Goal: Task Accomplishment & Management: Use online tool/utility

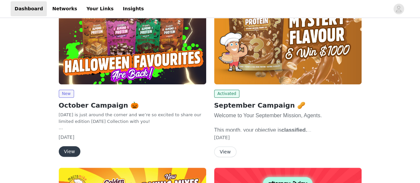
scroll to position [84, 0]
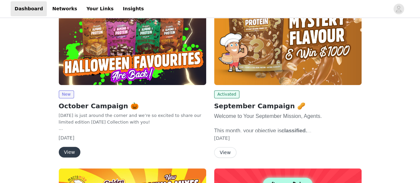
click at [221, 154] on button "View" at bounding box center [225, 152] width 22 height 11
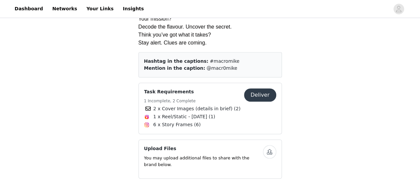
scroll to position [245, 0]
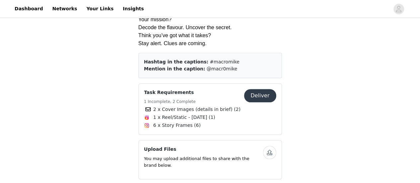
click at [270, 96] on button "Deliver" at bounding box center [260, 95] width 32 height 13
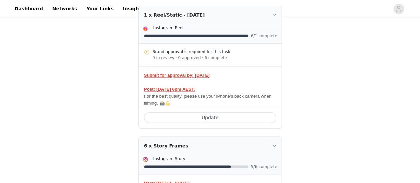
scroll to position [300, 0]
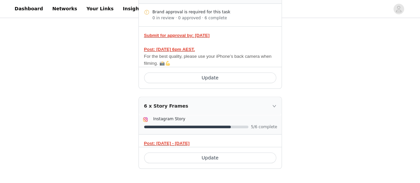
click at [273, 106] on icon "icon: right" at bounding box center [274, 106] width 4 height 4
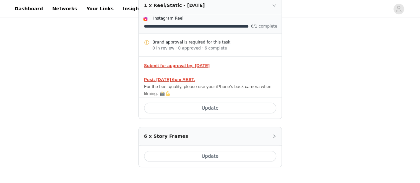
scroll to position [268, 0]
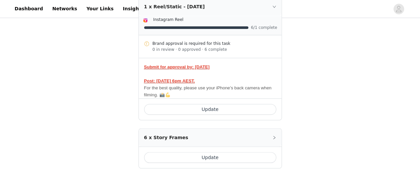
click at [275, 136] on icon "icon: right" at bounding box center [274, 138] width 4 height 4
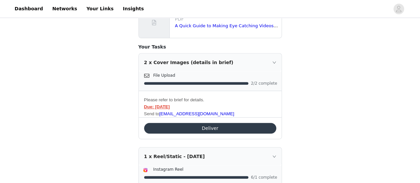
scroll to position [0, 0]
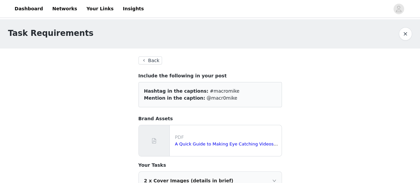
click at [155, 60] on button "Back" at bounding box center [150, 60] width 24 height 8
click at [157, 58] on button "Back" at bounding box center [150, 60] width 24 height 8
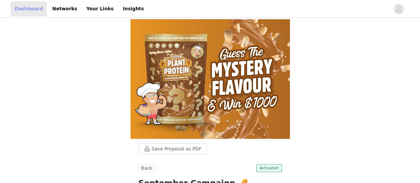
click at [22, 10] on link "Dashboard" at bounding box center [29, 8] width 36 height 15
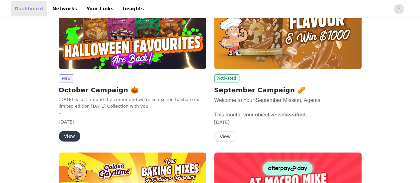
scroll to position [101, 0]
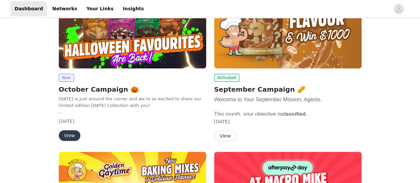
click at [72, 133] on button "View" at bounding box center [70, 135] width 22 height 11
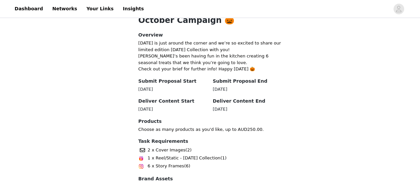
scroll to position [227, 0]
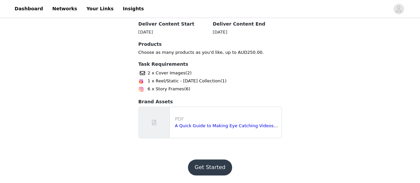
click at [209, 165] on button "Get Started" at bounding box center [210, 167] width 44 height 16
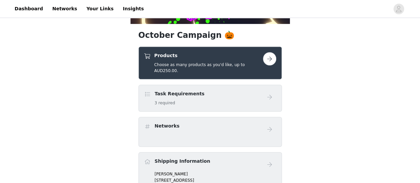
scroll to position [130, 0]
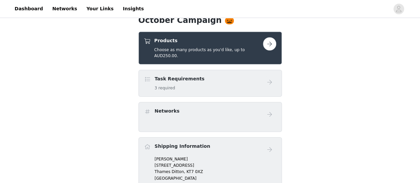
click at [272, 47] on button "button" at bounding box center [269, 43] width 13 height 13
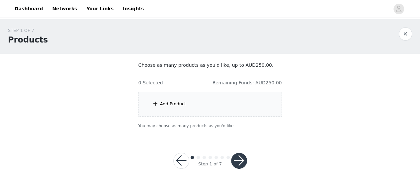
scroll to position [1, 0]
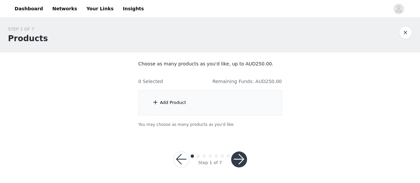
click at [175, 100] on div "Add Product" at bounding box center [173, 102] width 26 height 7
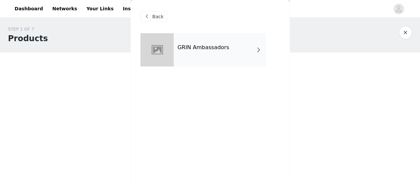
click at [247, 63] on div "GRIN Ambassadors" at bounding box center [220, 49] width 92 height 33
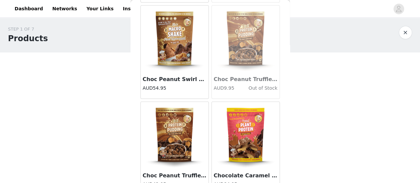
scroll to position [831, 0]
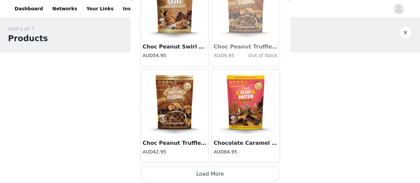
click at [213, 168] on button "Load More" at bounding box center [209, 174] width 139 height 16
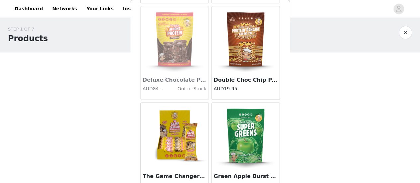
scroll to position [1730, 0]
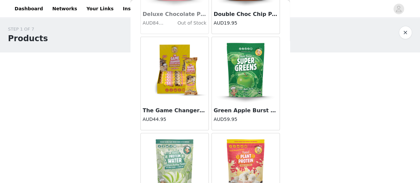
click at [172, 116] on h4 "AUD44.95" at bounding box center [175, 119] width 64 height 7
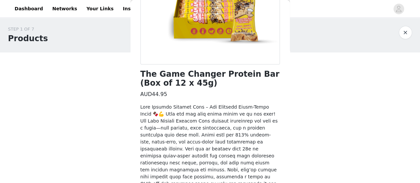
scroll to position [213, 0]
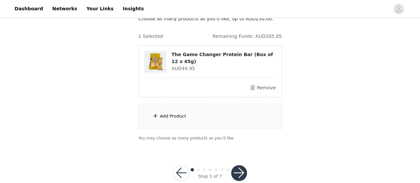
scroll to position [51, 0]
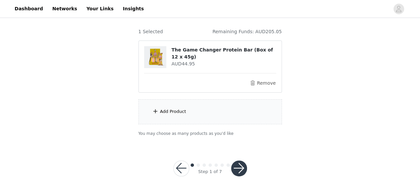
click at [174, 114] on div "Add Product" at bounding box center [173, 111] width 26 height 7
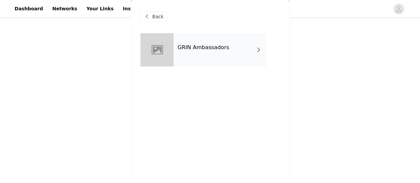
click at [223, 43] on div "GRIN Ambassadors" at bounding box center [220, 49] width 92 height 33
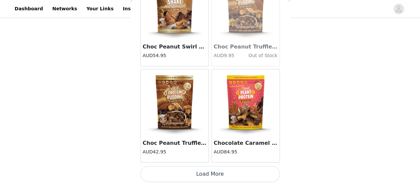
scroll to position [831, 0]
click at [205, 173] on button "Load More" at bounding box center [209, 174] width 139 height 16
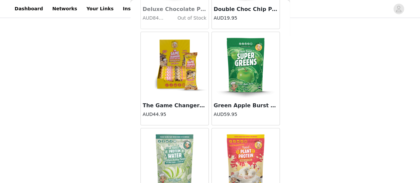
scroll to position [1792, 0]
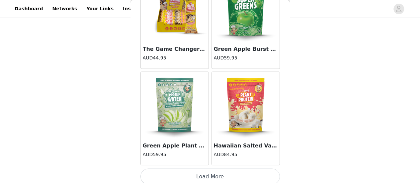
click at [198, 177] on button "Load More" at bounding box center [209, 176] width 139 height 16
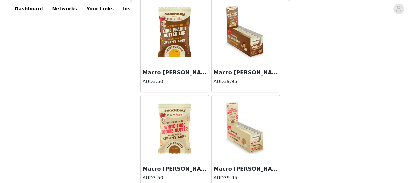
scroll to position [2635, 0]
click at [176, 123] on img at bounding box center [174, 129] width 66 height 66
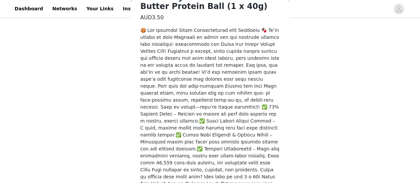
scroll to position [241, 0]
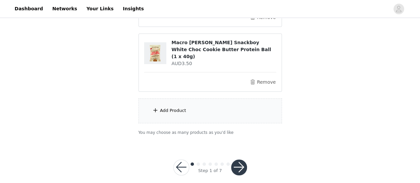
scroll to position [118, 0]
click at [187, 109] on div "Add Product" at bounding box center [209, 110] width 143 height 25
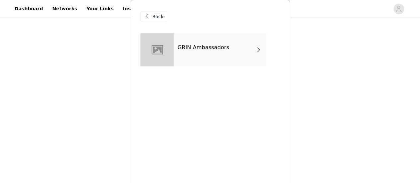
click at [201, 50] on h4 "GRIN Ambassadors" at bounding box center [204, 48] width 52 height 6
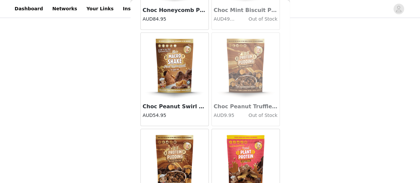
scroll to position [831, 0]
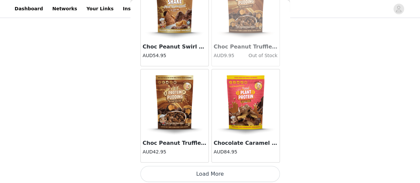
click at [234, 175] on button "Load More" at bounding box center [209, 174] width 139 height 16
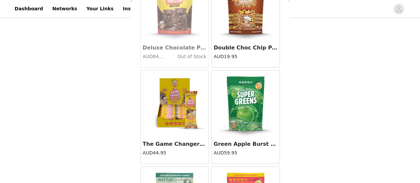
scroll to position [1792, 0]
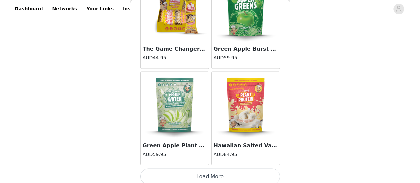
click at [201, 168] on button "Load More" at bounding box center [209, 176] width 139 height 16
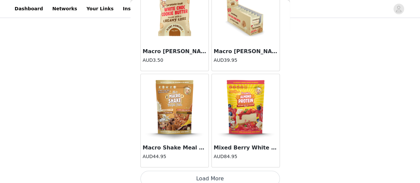
scroll to position [119, 0]
click at [203, 174] on button "Load More" at bounding box center [209, 179] width 139 height 16
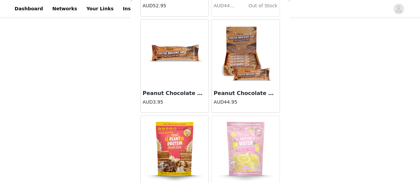
scroll to position [3714, 0]
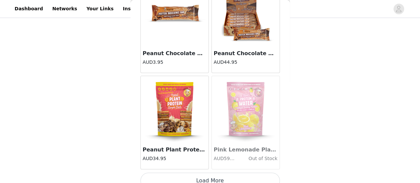
click at [205, 173] on button "Load More" at bounding box center [209, 181] width 139 height 16
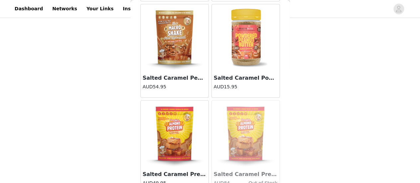
scroll to position [3979, 0]
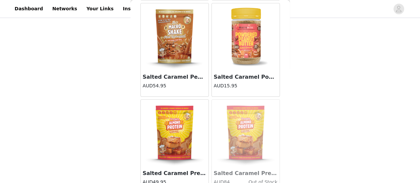
click at [242, 43] on img at bounding box center [246, 36] width 66 height 66
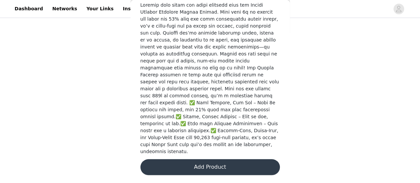
scroll to position [199, 0]
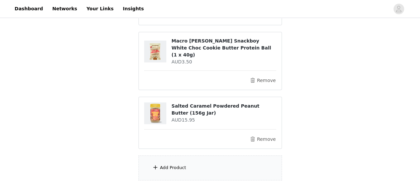
click at [184, 155] on div "Add Product" at bounding box center [209, 167] width 143 height 25
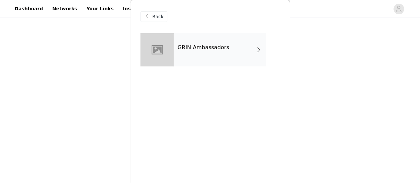
click at [248, 49] on div "GRIN Ambassadors" at bounding box center [220, 49] width 92 height 33
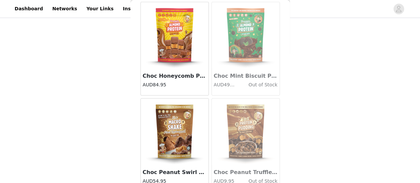
scroll to position [831, 0]
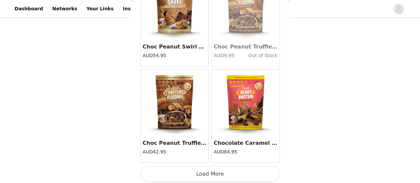
click at [252, 180] on button "Load More" at bounding box center [209, 174] width 139 height 16
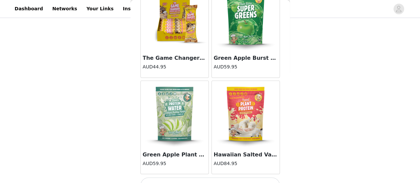
scroll to position [1792, 0]
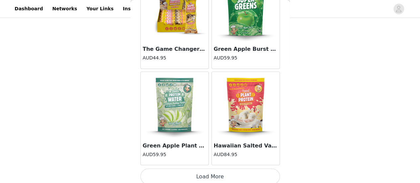
click at [233, 170] on button "Load More" at bounding box center [209, 176] width 139 height 16
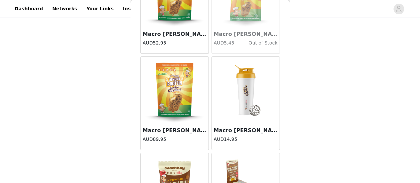
scroll to position [2753, 0]
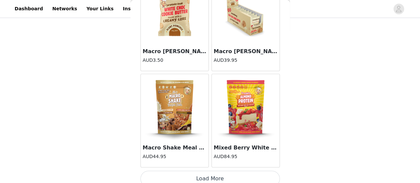
click at [231, 171] on button "Load More" at bounding box center [209, 179] width 139 height 16
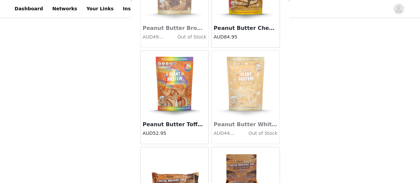
scroll to position [3714, 0]
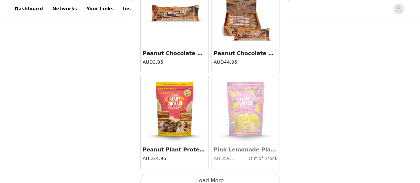
click at [238, 173] on button "Load More" at bounding box center [209, 181] width 139 height 16
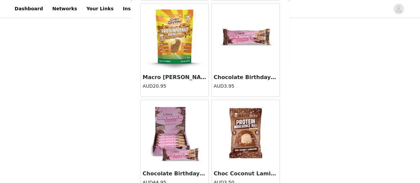
scroll to position [4675, 0]
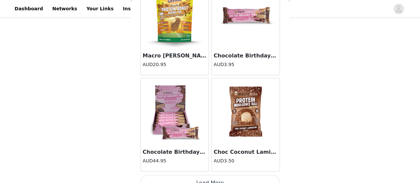
click at [234, 175] on button "Load More" at bounding box center [209, 183] width 139 height 16
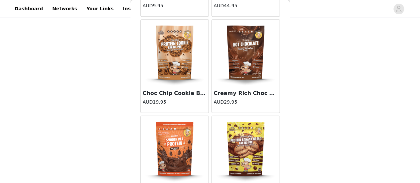
scroll to position [5215, 0]
click at [242, 56] on img at bounding box center [246, 52] width 66 height 66
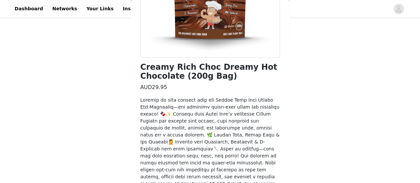
scroll to position [220, 0]
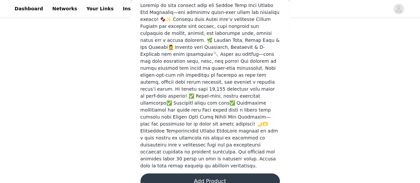
click at [206, 173] on button "Add Product" at bounding box center [209, 181] width 139 height 16
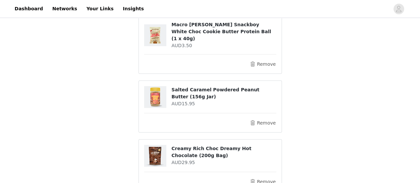
scroll to position [236, 0]
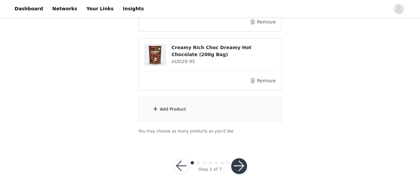
click at [209, 101] on div "Add Product" at bounding box center [209, 109] width 143 height 25
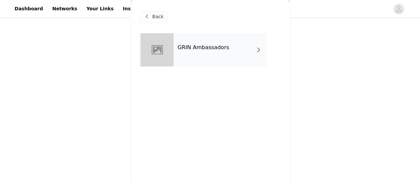
click at [238, 46] on div "GRIN Ambassadors" at bounding box center [220, 49] width 92 height 33
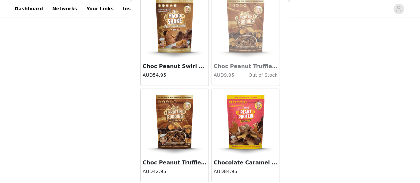
scroll to position [831, 0]
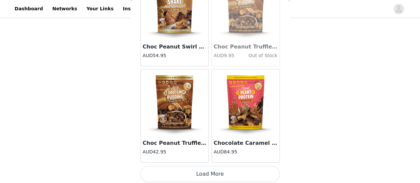
click at [217, 171] on button "Load More" at bounding box center [209, 174] width 139 height 16
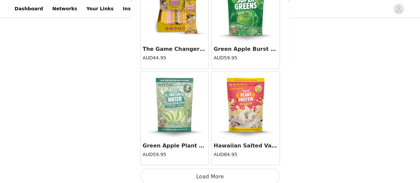
click at [243, 168] on button "Load More" at bounding box center [209, 176] width 139 height 16
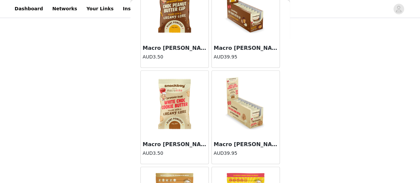
scroll to position [2753, 0]
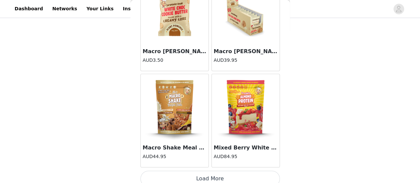
click at [207, 176] on button "Load More" at bounding box center [209, 179] width 139 height 16
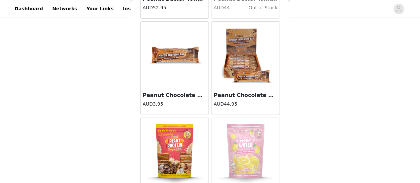
scroll to position [3714, 0]
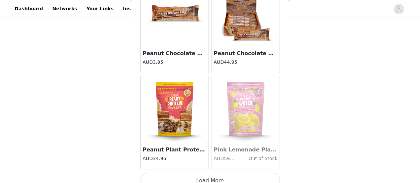
click at [216, 173] on button "Load More" at bounding box center [209, 181] width 139 height 16
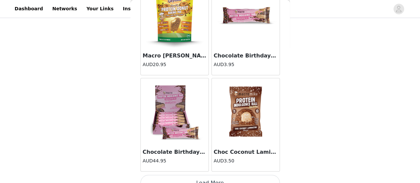
click at [257, 175] on button "Load More" at bounding box center [209, 183] width 139 height 16
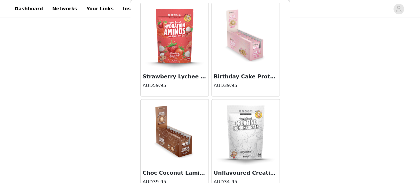
scroll to position [5636, 0]
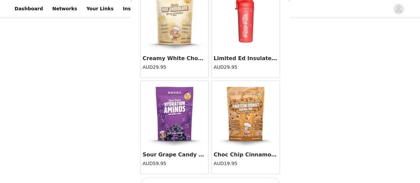
click at [250, 177] on button "Load More" at bounding box center [209, 185] width 139 height 16
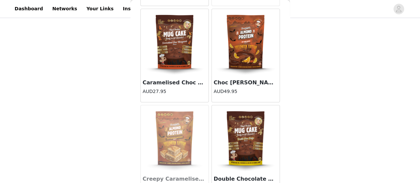
scroll to position [6597, 0]
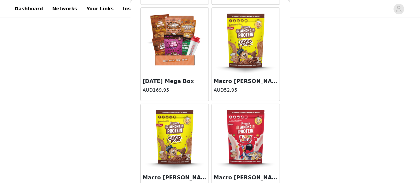
scroll to position [6666, 0]
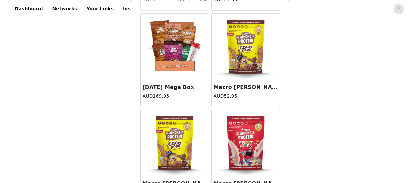
click at [239, 40] on img at bounding box center [246, 47] width 66 height 66
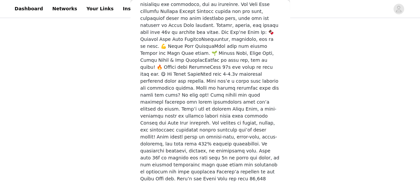
scroll to position [269, 0]
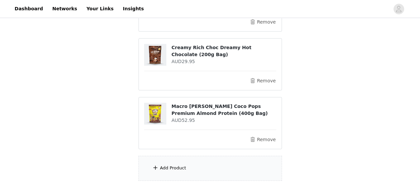
click at [170, 156] on div "Add Product" at bounding box center [209, 168] width 143 height 25
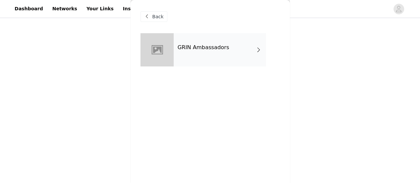
click at [218, 45] on h4 "GRIN Ambassadors" at bounding box center [204, 48] width 52 height 6
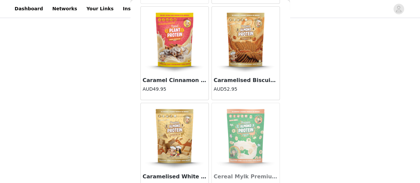
scroll to position [407, 0]
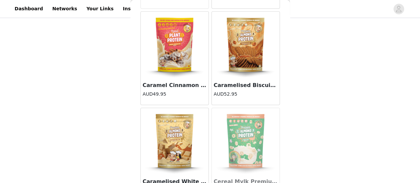
click at [246, 35] on img at bounding box center [246, 45] width 66 height 66
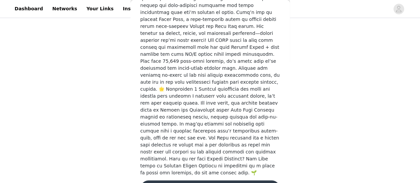
scroll to position [294, 0]
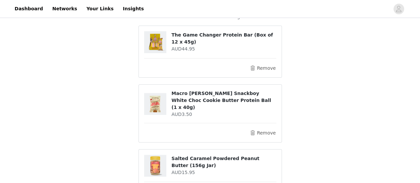
scroll to position [66, 0]
click at [260, 129] on button "Remove" at bounding box center [262, 133] width 27 height 8
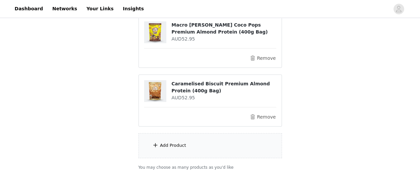
scroll to position [294, 0]
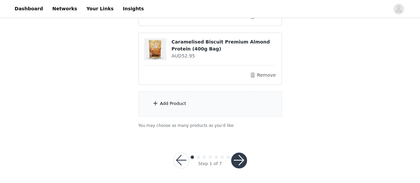
click at [189, 99] on div "Add Product" at bounding box center [209, 103] width 143 height 25
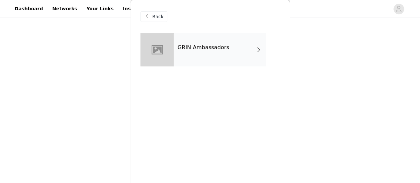
click at [206, 42] on div "GRIN Ambassadors" at bounding box center [220, 49] width 92 height 33
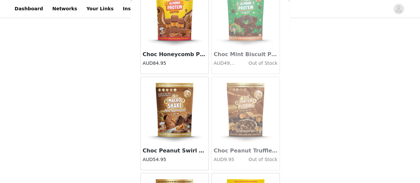
scroll to position [831, 0]
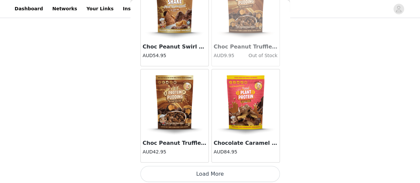
click at [204, 177] on button "Load More" at bounding box center [209, 174] width 139 height 16
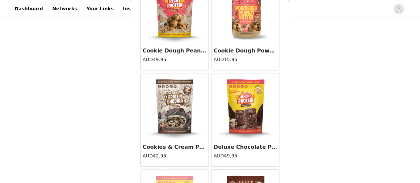
scroll to position [1501, 0]
click at [189, 108] on img at bounding box center [174, 107] width 66 height 66
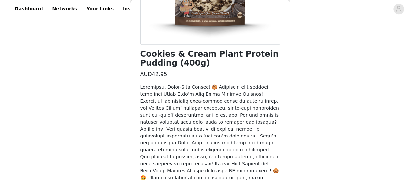
scroll to position [262, 0]
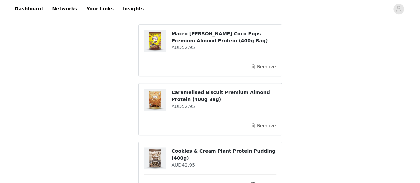
scroll to position [235, 0]
